Goal: Task Accomplishment & Management: Use online tool/utility

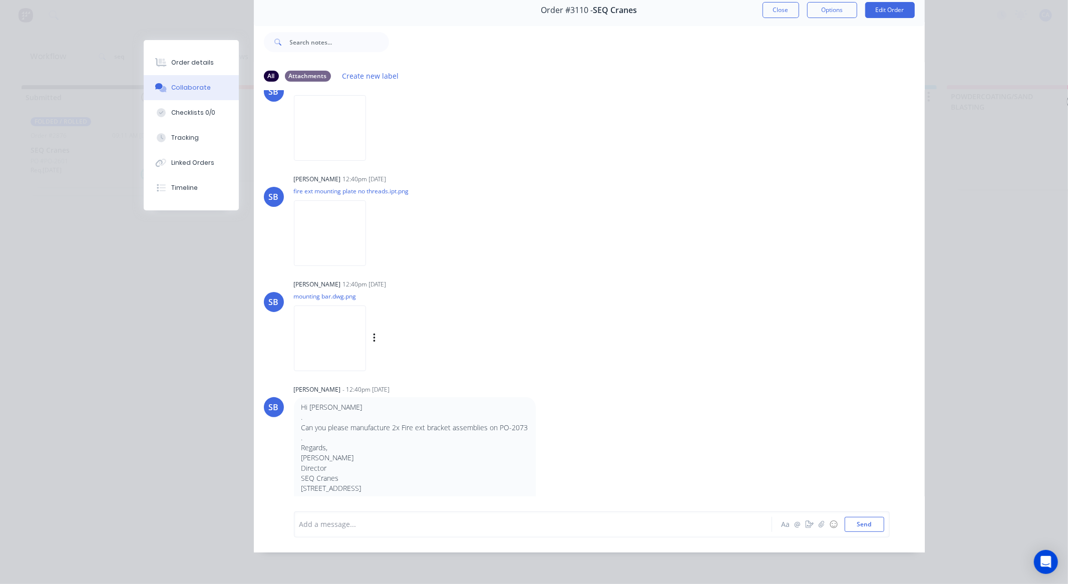
scroll to position [327, 0]
drag, startPoint x: 190, startPoint y: 143, endPoint x: 227, endPoint y: 134, distance: 38.0
click at [190, 142] on button "Tracking" at bounding box center [191, 137] width 95 height 25
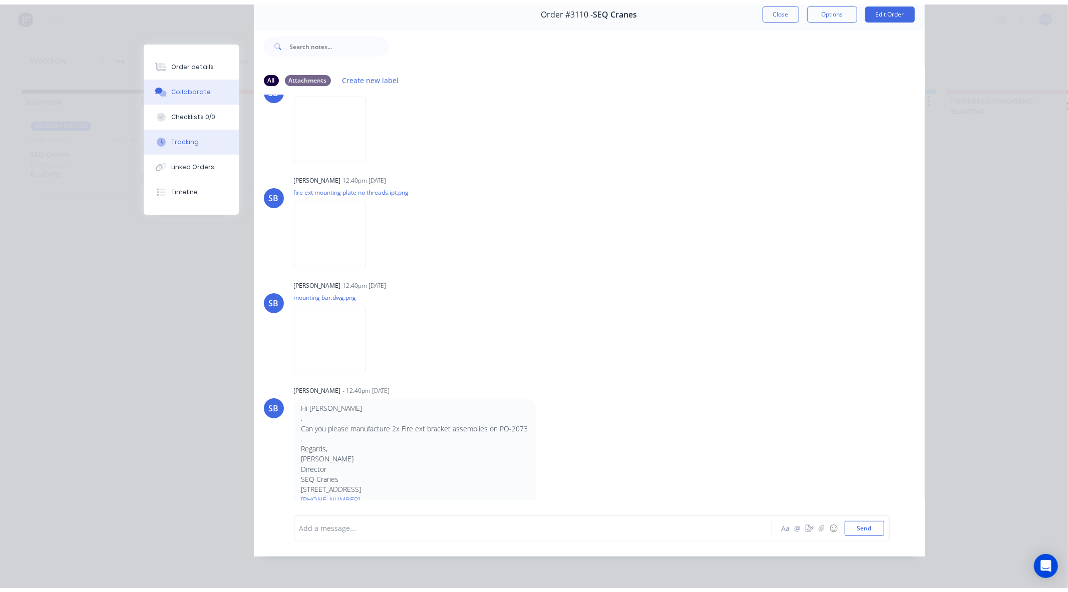
scroll to position [0, 0]
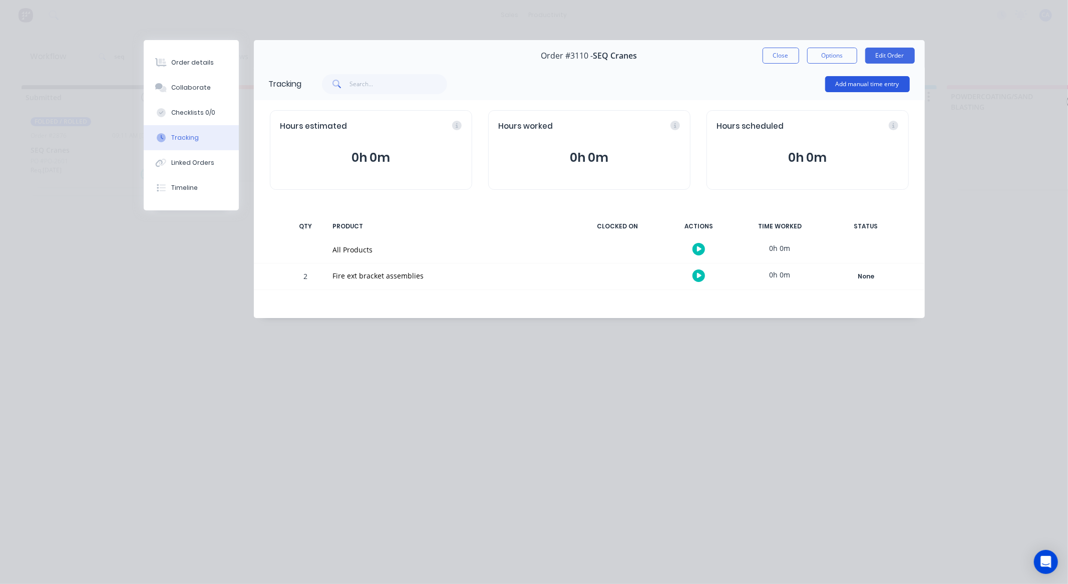
click at [852, 78] on button "Add manual time entry" at bounding box center [867, 84] width 85 height 16
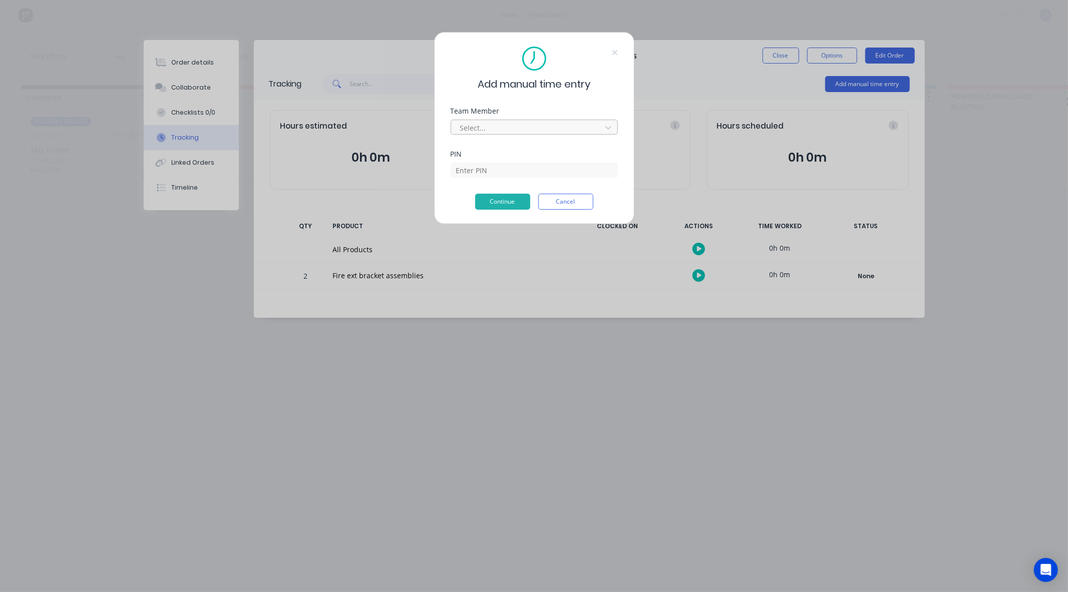
click at [481, 131] on div at bounding box center [527, 128] width 137 height 13
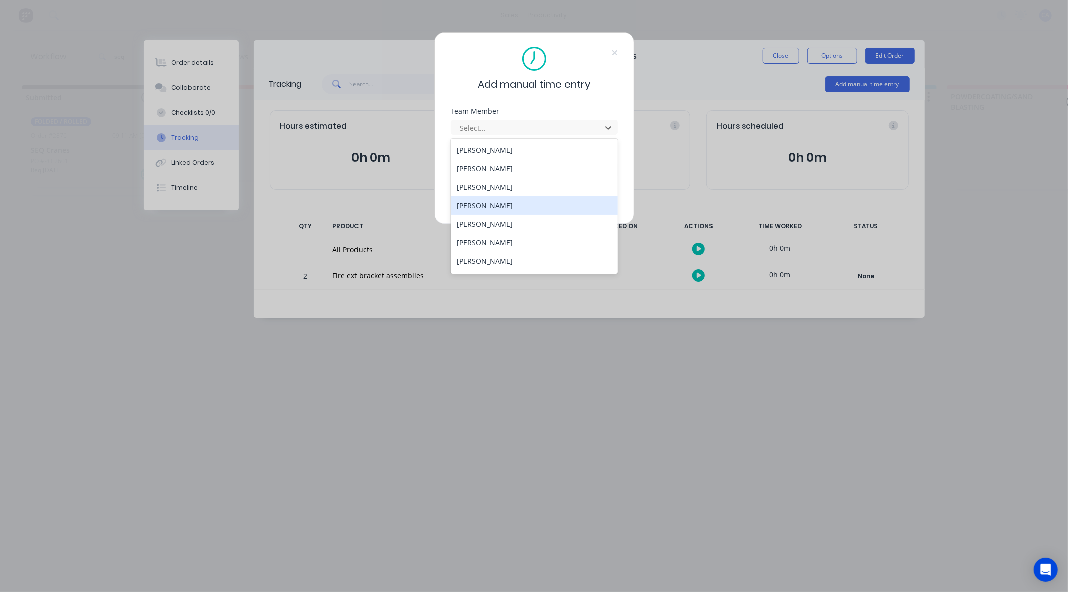
click at [485, 201] on div "[PERSON_NAME]" at bounding box center [534, 205] width 167 height 19
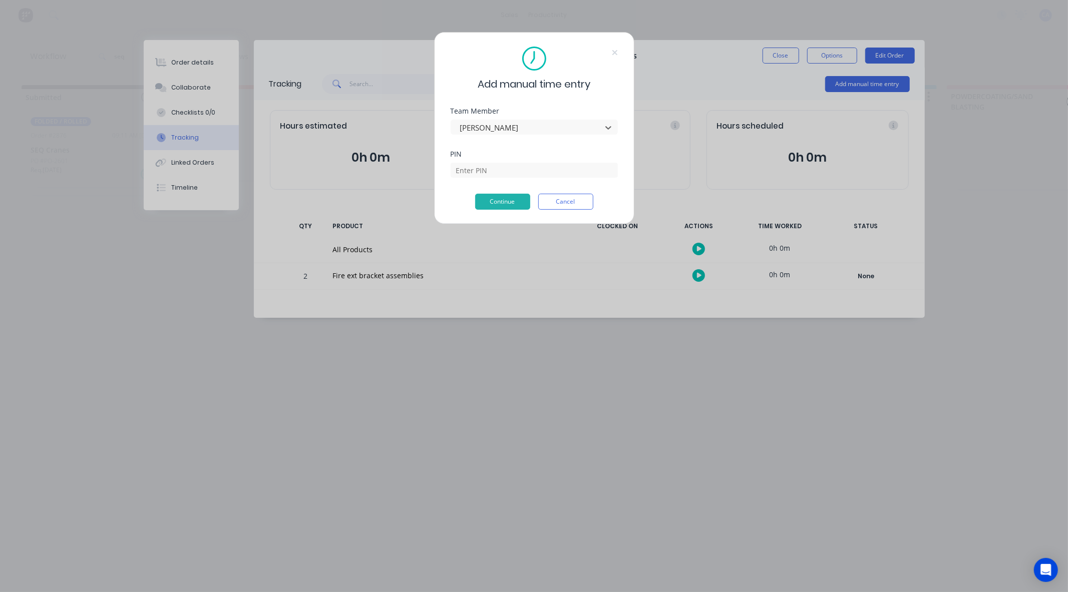
drag, startPoint x: 493, startPoint y: 159, endPoint x: 495, endPoint y: 171, distance: 12.7
click at [493, 160] on div "PIN" at bounding box center [534, 164] width 167 height 27
click at [495, 172] on input at bounding box center [534, 170] width 167 height 15
type input "0000"
click at [516, 200] on button "Continue" at bounding box center [502, 202] width 55 height 16
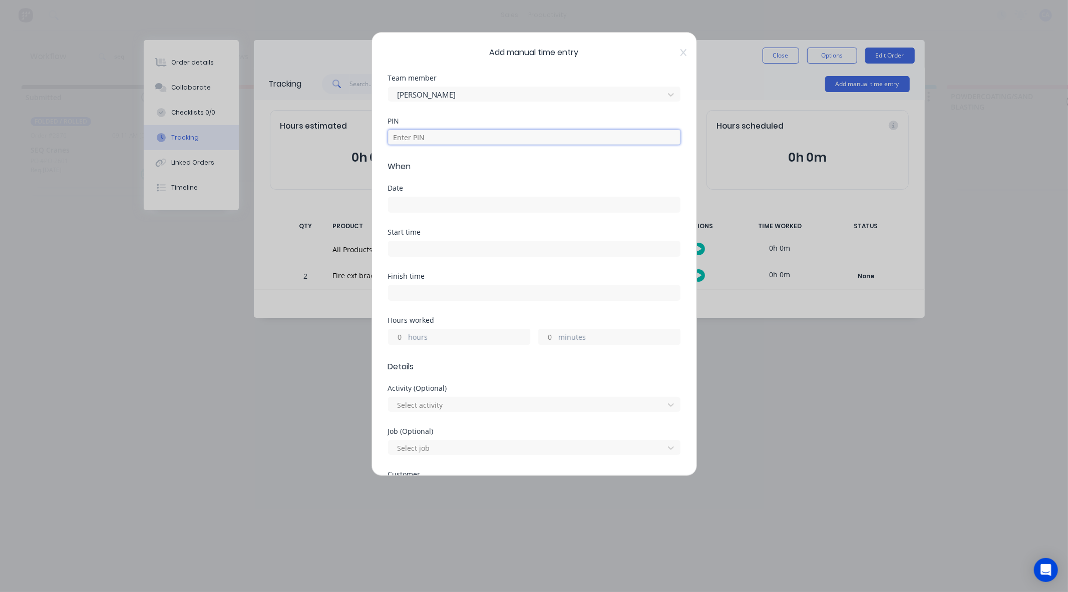
drag, startPoint x: 478, startPoint y: 133, endPoint x: 481, endPoint y: 142, distance: 9.7
click at [478, 133] on input at bounding box center [534, 137] width 292 height 15
type input "0000"
drag, startPoint x: 541, startPoint y: 334, endPoint x: 548, endPoint y: 341, distance: 9.9
click at [541, 334] on input "minutes" at bounding box center [548, 336] width 18 height 15
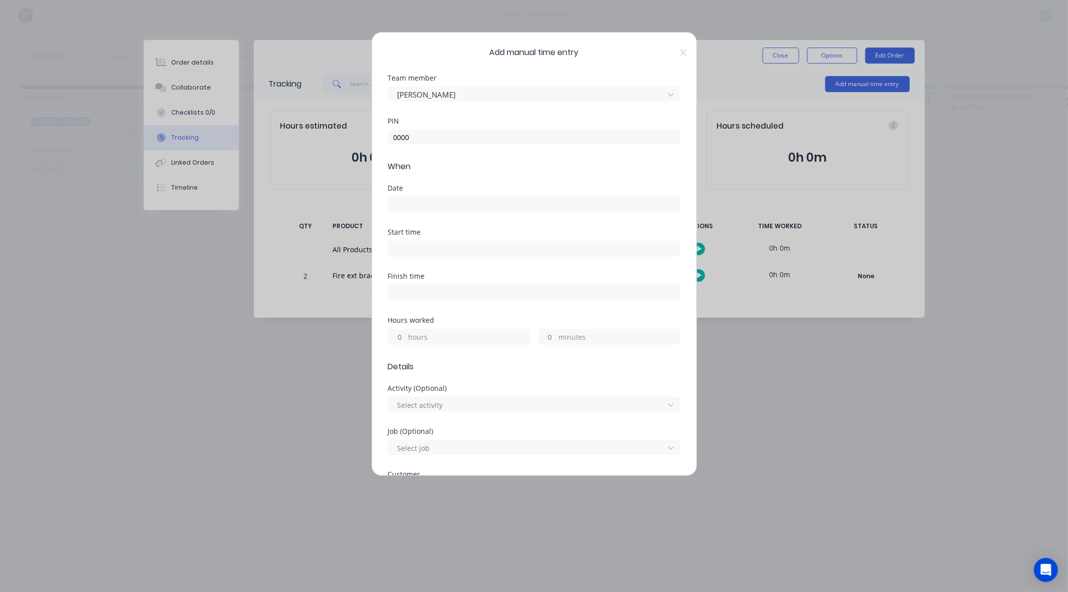
type input "20"
click at [448, 197] on label at bounding box center [534, 205] width 292 height 16
click at [448, 197] on input at bounding box center [533, 204] width 291 height 15
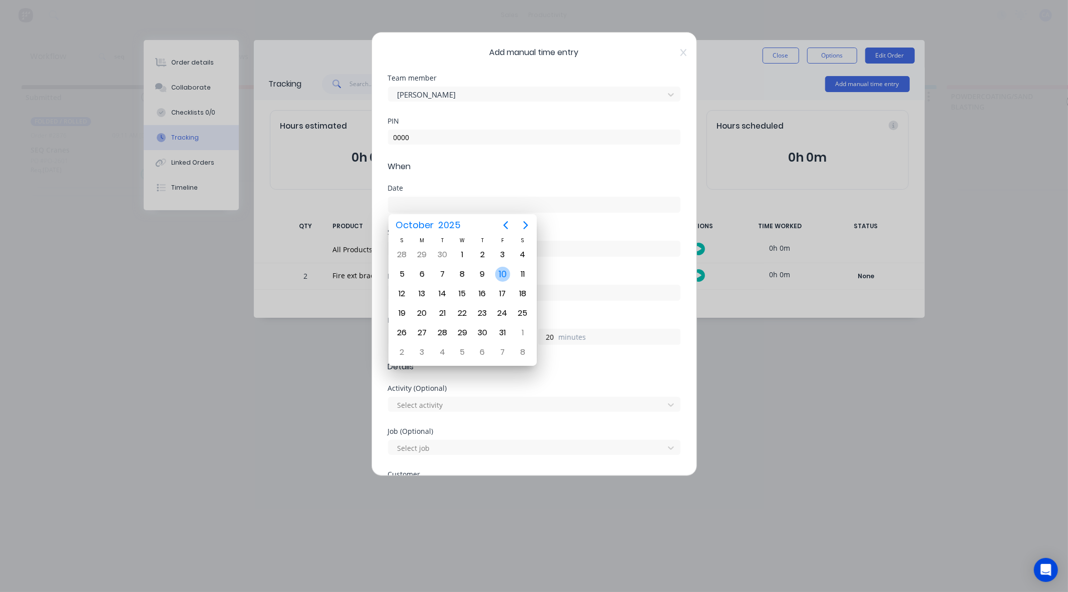
click at [502, 279] on div "10" at bounding box center [502, 274] width 15 height 15
type input "[DATE]"
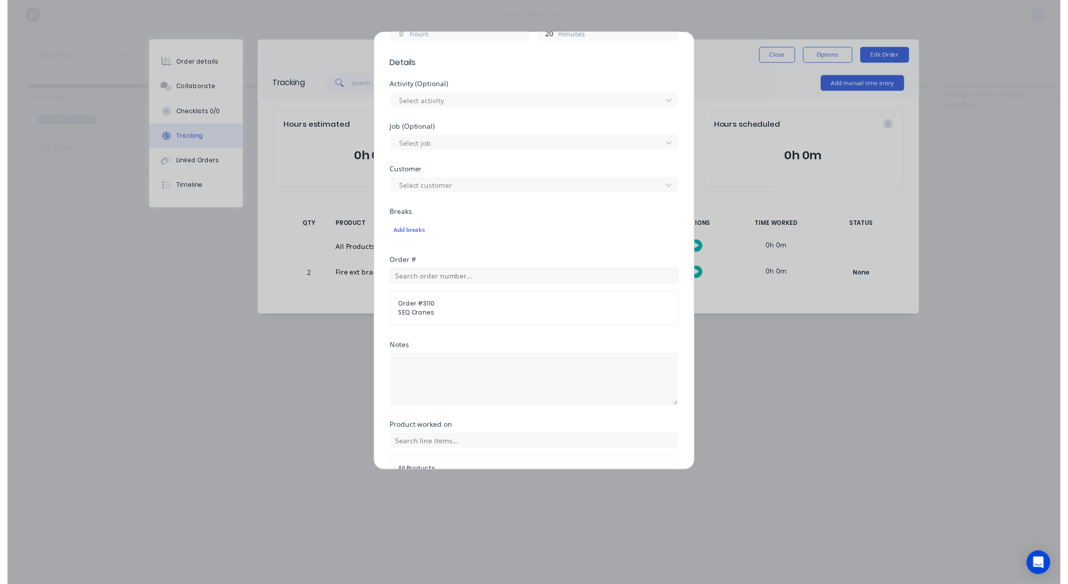
scroll to position [362, 0]
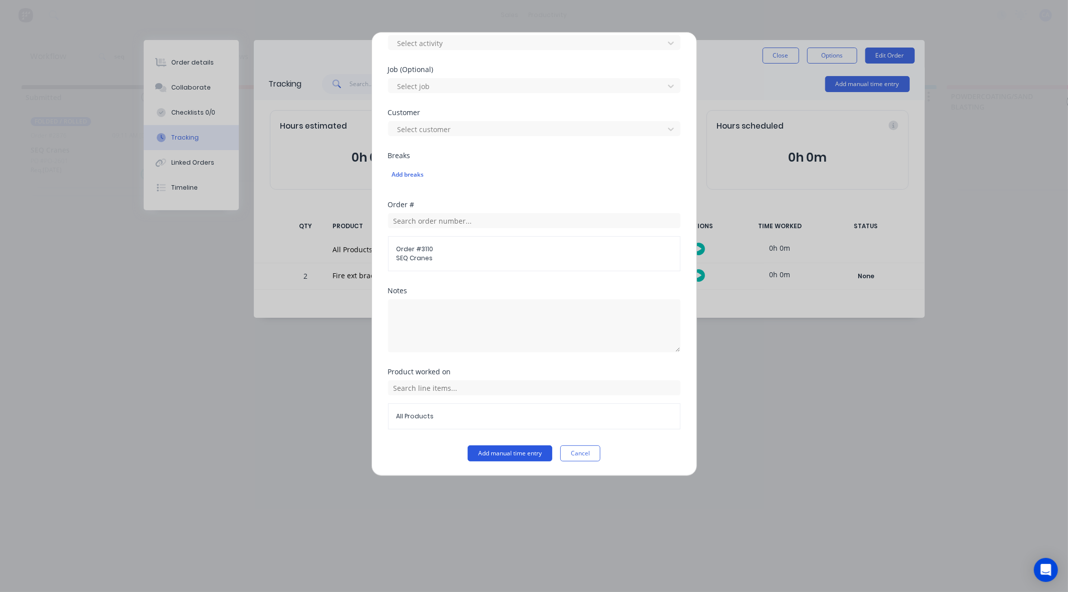
click at [499, 456] on button "Add manual time entry" at bounding box center [510, 454] width 85 height 16
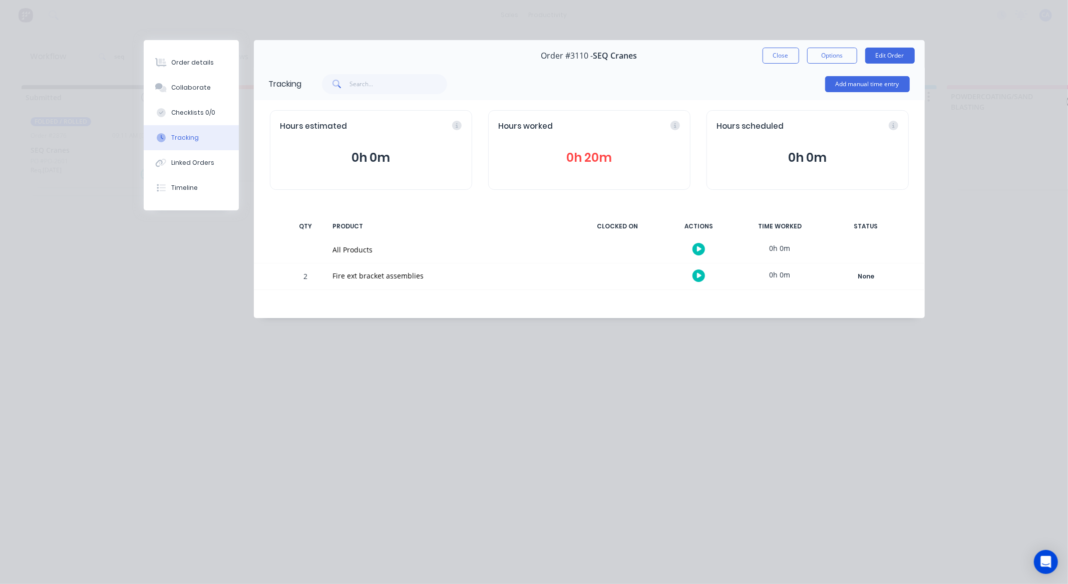
click at [779, 64] on div "Order #3110 - SEQ Cranes Close Options Edit Order" at bounding box center [589, 56] width 671 height 32
click at [779, 55] on button "Close" at bounding box center [780, 56] width 37 height 16
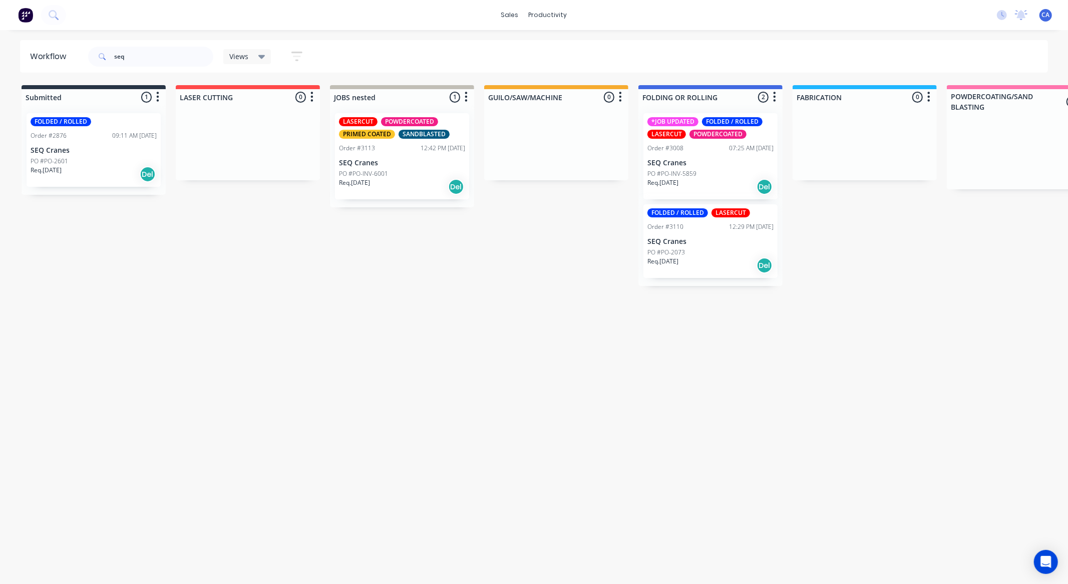
click at [679, 252] on p "PO #PO-2073" at bounding box center [666, 252] width 38 height 9
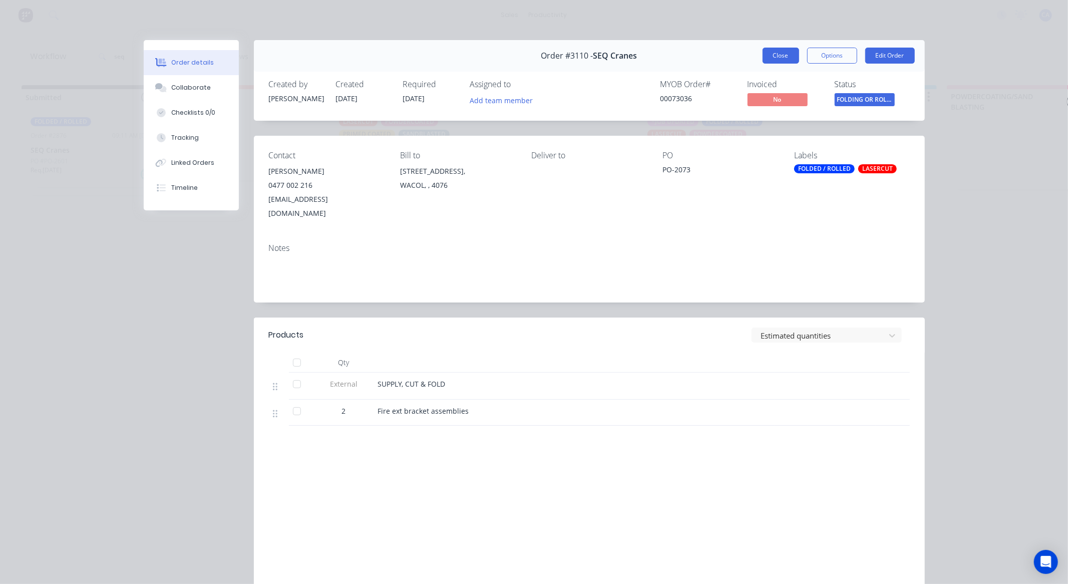
click at [789, 51] on button "Close" at bounding box center [780, 56] width 37 height 16
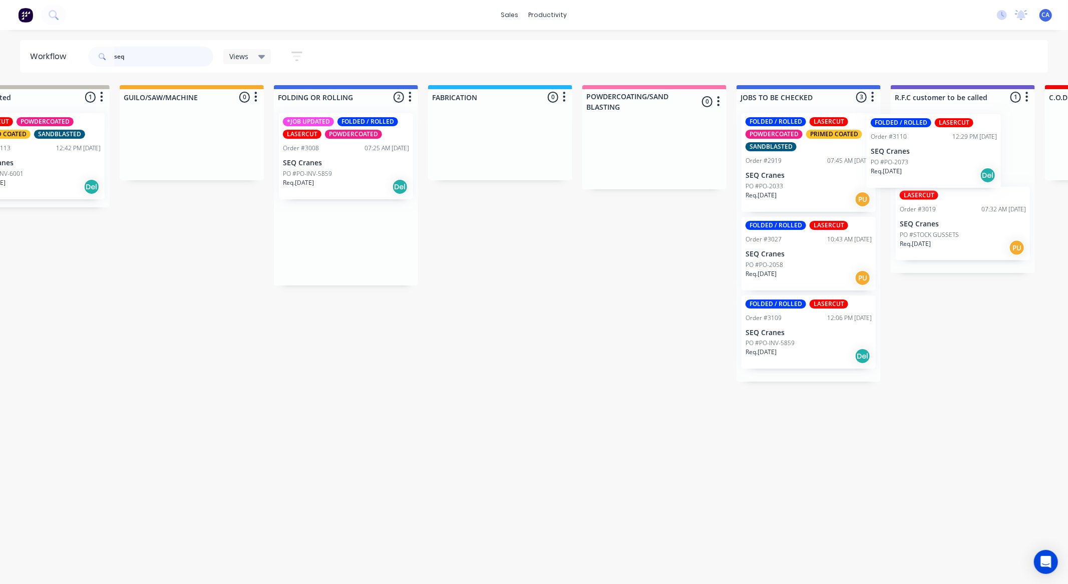
scroll to position [0, 401]
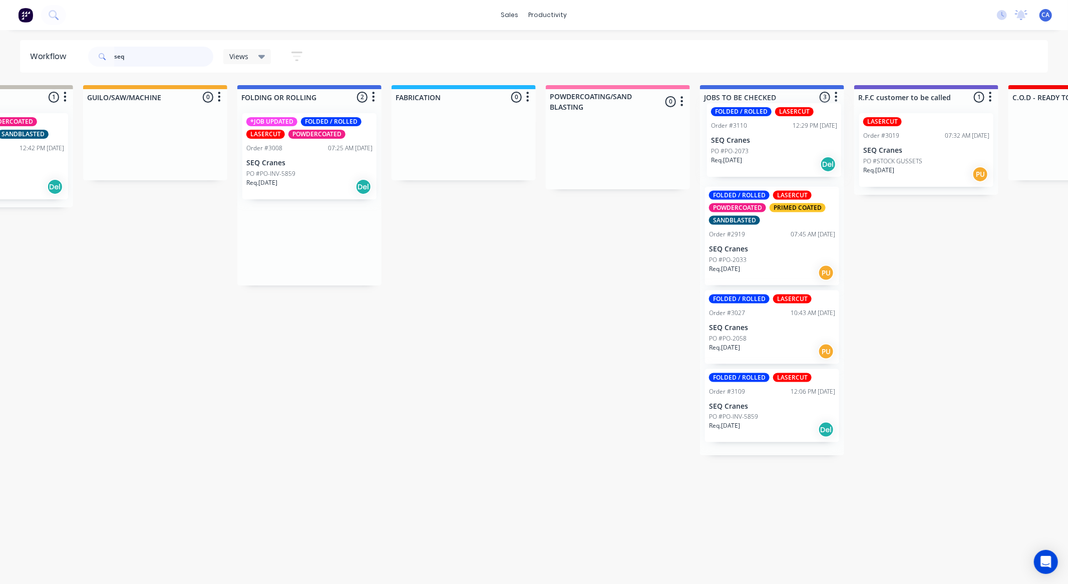
drag, startPoint x: 701, startPoint y: 248, endPoint x: 767, endPoint y: 147, distance: 120.4
click at [767, 147] on div "Submitted 1 Sort By Created date Required date Order number Customer name Most …" at bounding box center [935, 270] width 2686 height 370
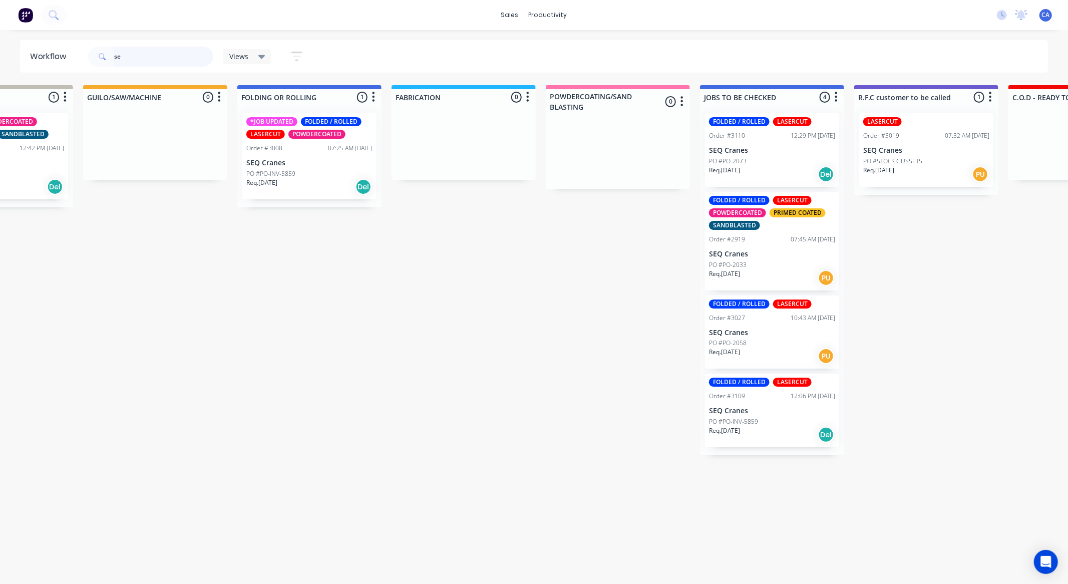
type input "s"
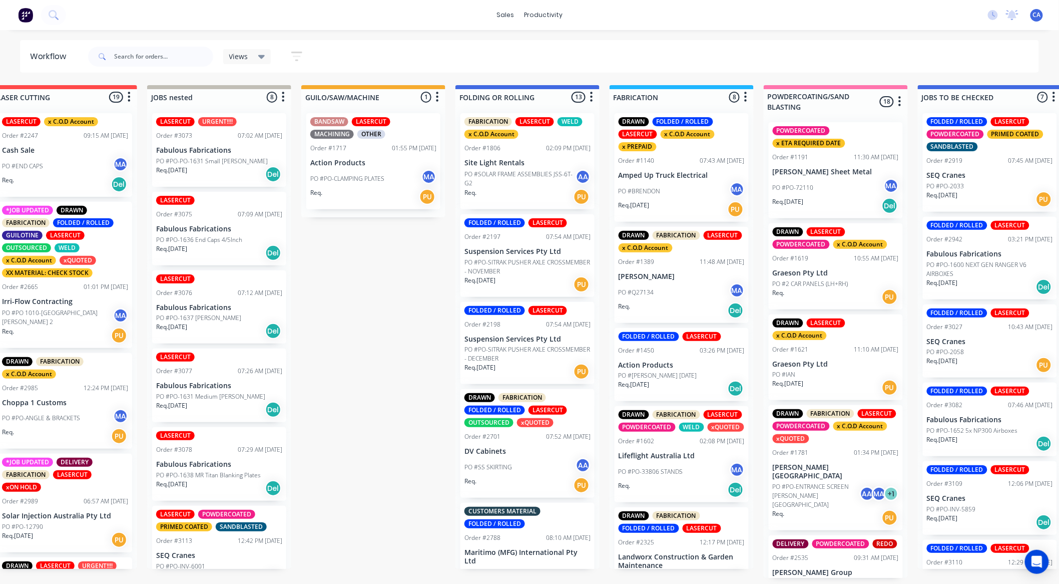
scroll to position [0, 213]
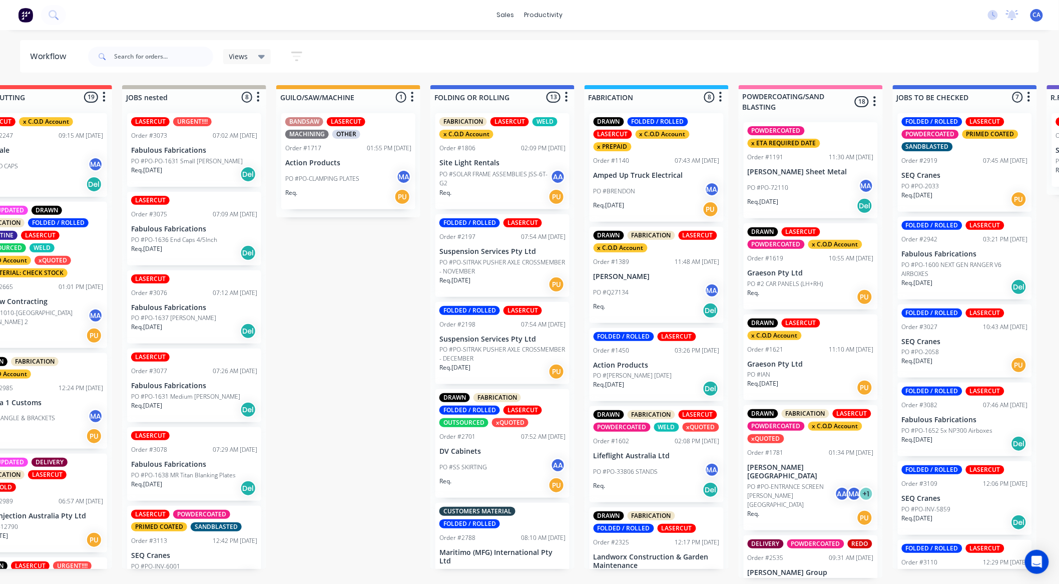
drag, startPoint x: 535, startPoint y: 292, endPoint x: 662, endPoint y: 300, distance: 127.9
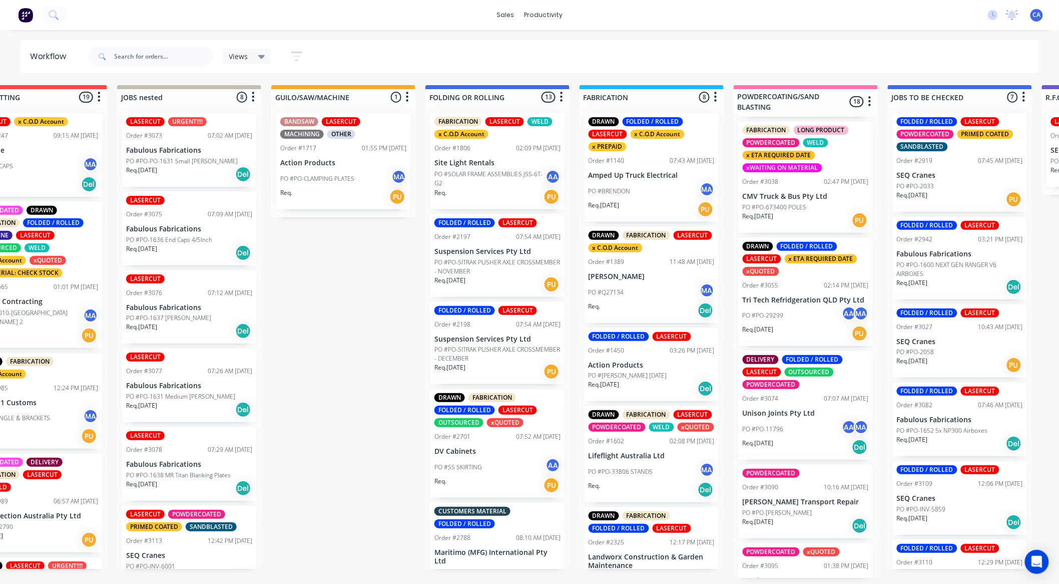
scroll to position [831, 0]
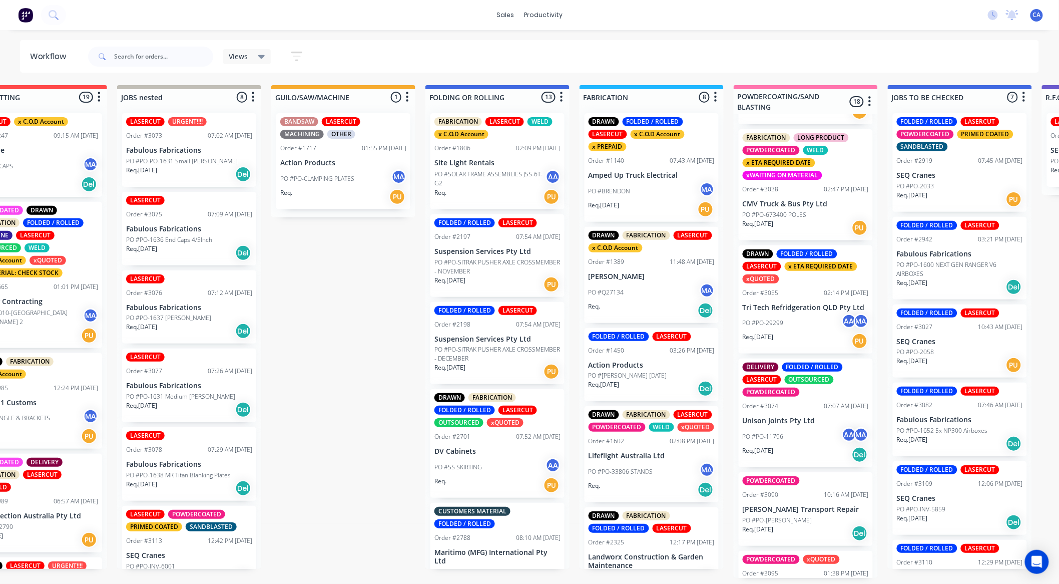
click at [796, 427] on div "PO #PO-11796 AA MA" at bounding box center [806, 436] width 126 height 19
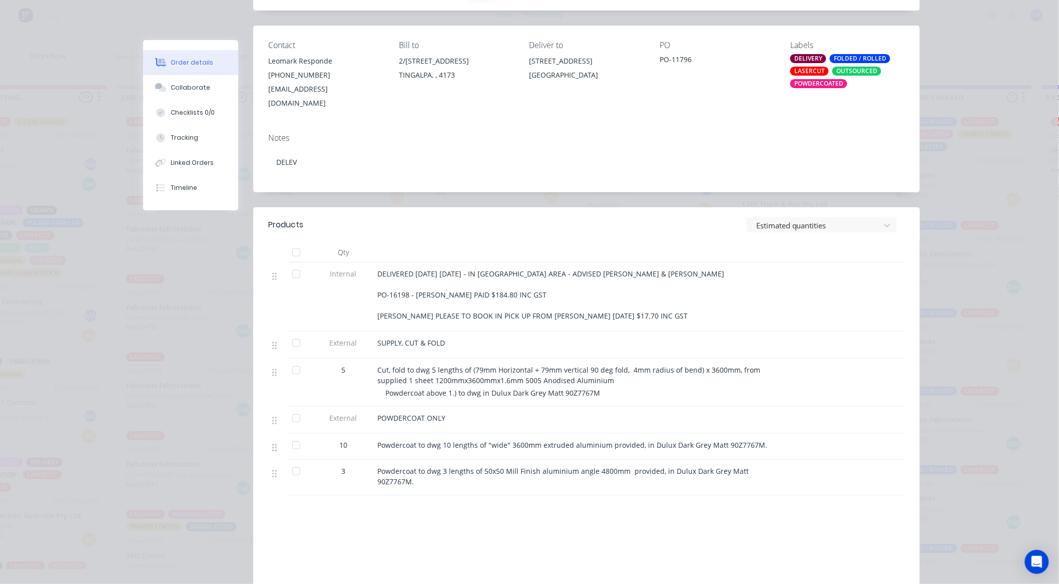
scroll to position [111, 0]
drag, startPoint x: 390, startPoint y: 423, endPoint x: 777, endPoint y: 436, distance: 386.7
click at [721, 433] on div "Powdercoat to dwg 10 lengths of "wide" 3600mm extruded aluminium provided, in D…" at bounding box center [573, 446] width 400 height 26
click at [762, 465] on div "Powdercoat to dwg 3 lengths of 50x50 Mill Finish aluminium angle 4800mm provide…" at bounding box center [573, 475] width 392 height 21
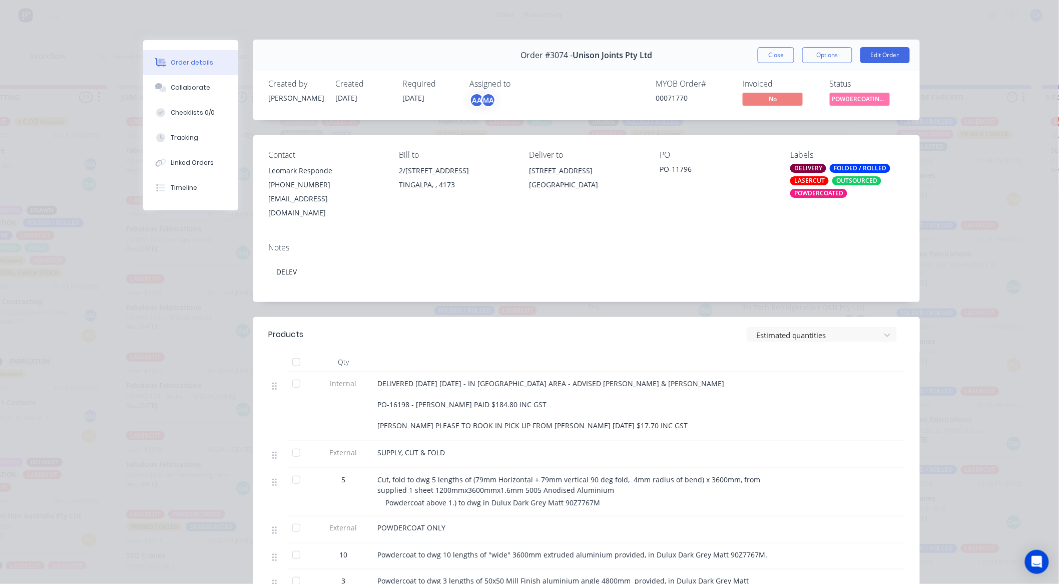
scroll to position [0, 0]
click at [769, 54] on button "Close" at bounding box center [776, 56] width 37 height 16
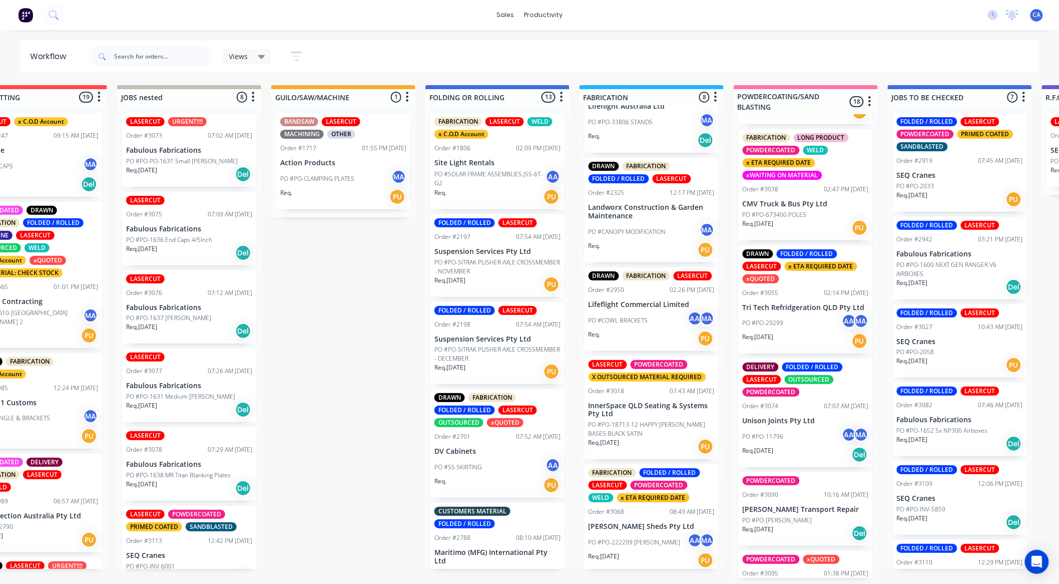
scroll to position [364, 0]
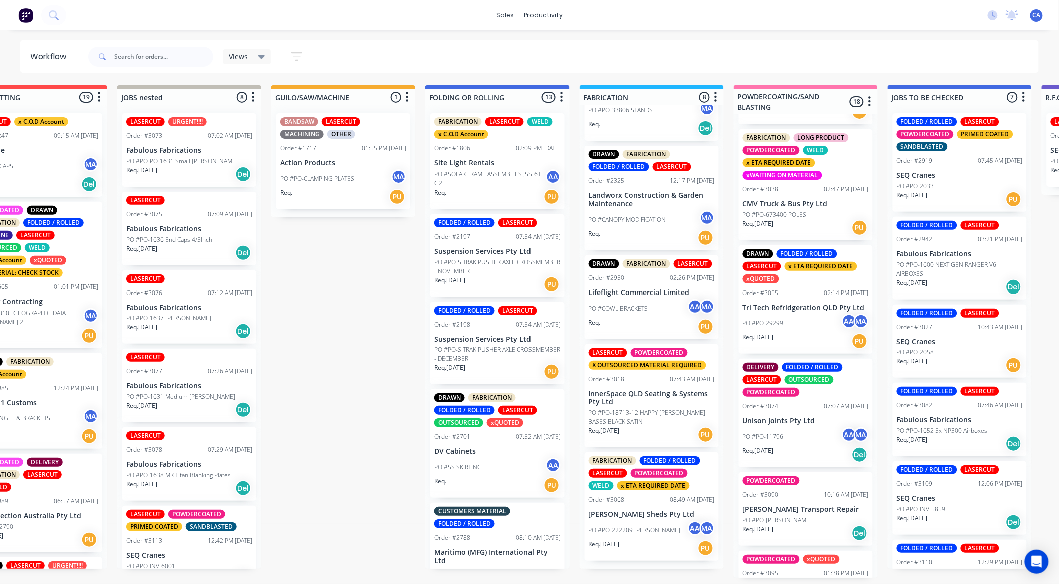
click at [642, 406] on p "InnerSpace QLD Seating & Systems Pty Ltd" at bounding box center [652, 397] width 126 height 17
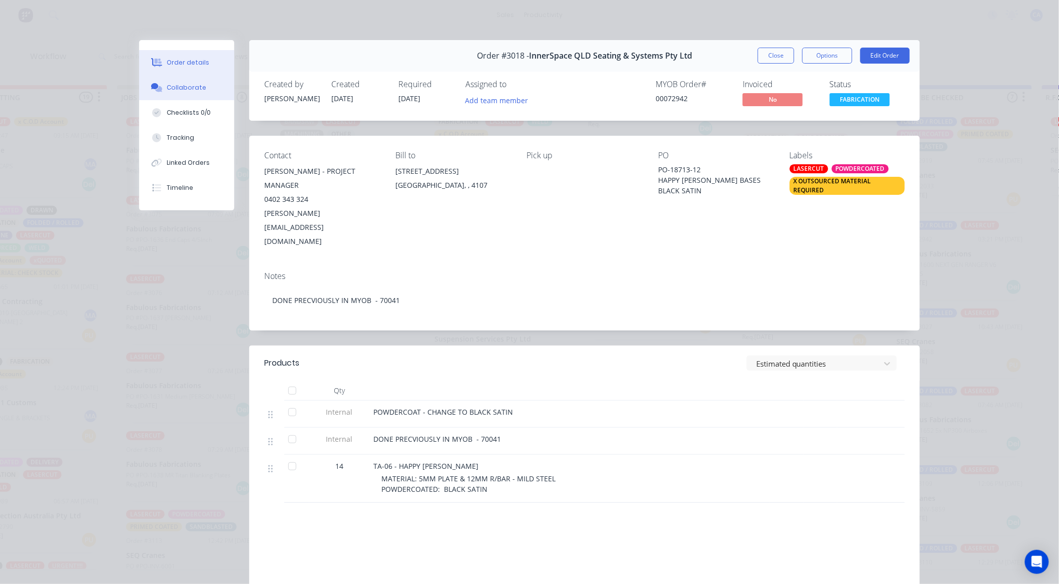
click at [178, 94] on button "Collaborate" at bounding box center [186, 87] width 95 height 25
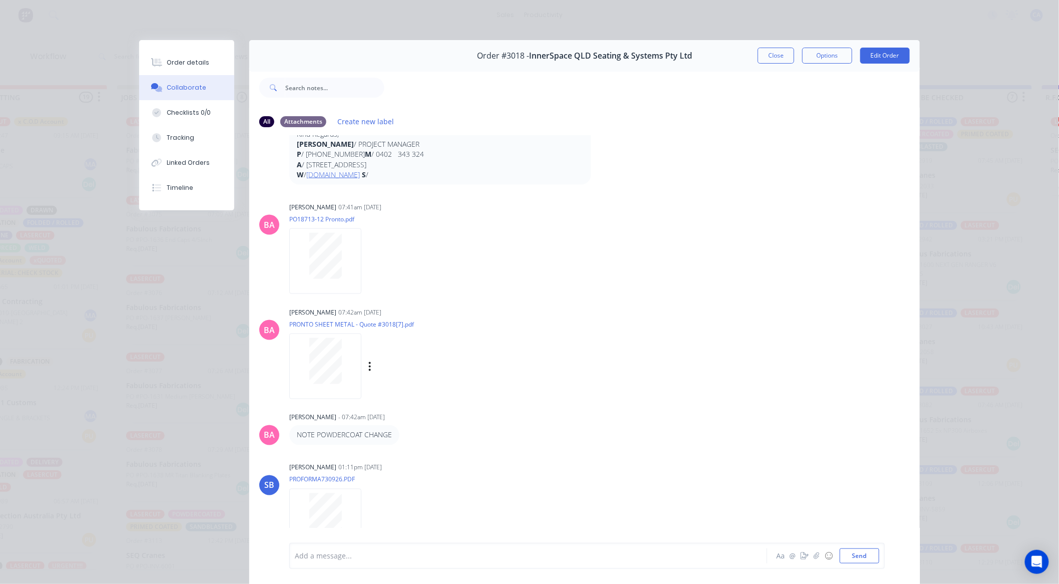
scroll to position [581, 0]
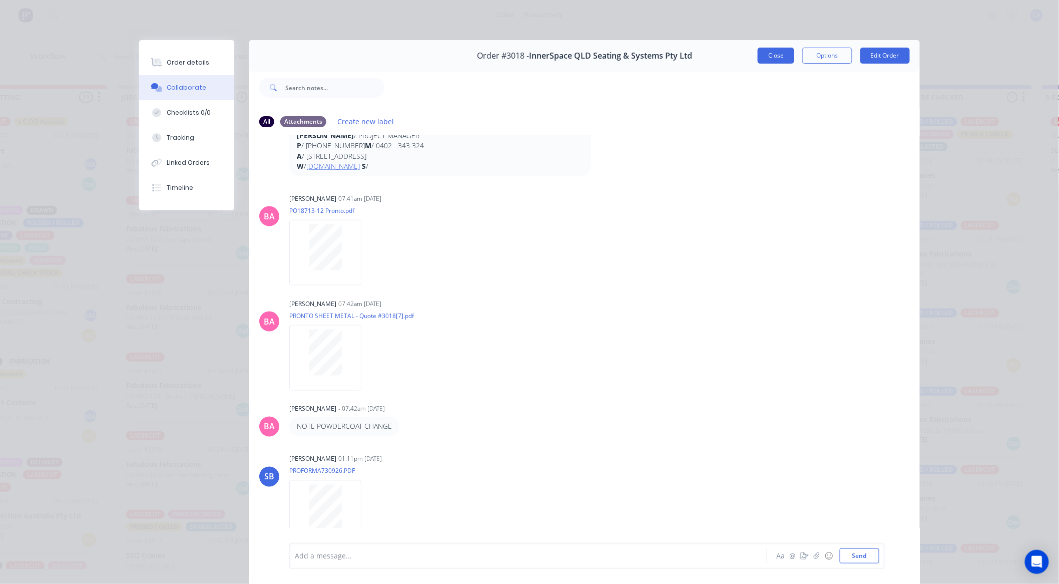
click at [782, 54] on button "Close" at bounding box center [776, 56] width 37 height 16
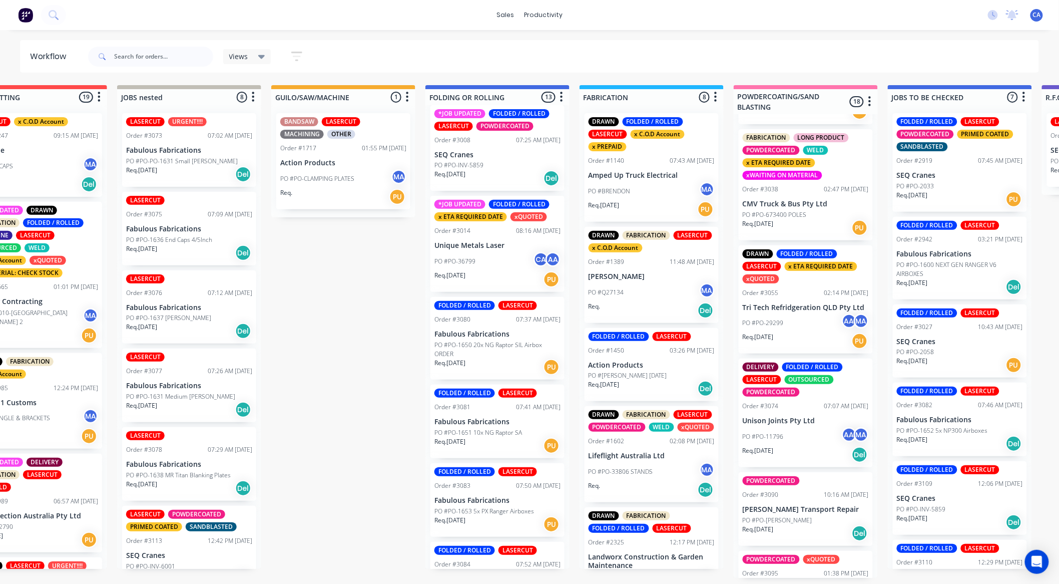
scroll to position [746, 0]
